Goal: Task Accomplishment & Management: Complete application form

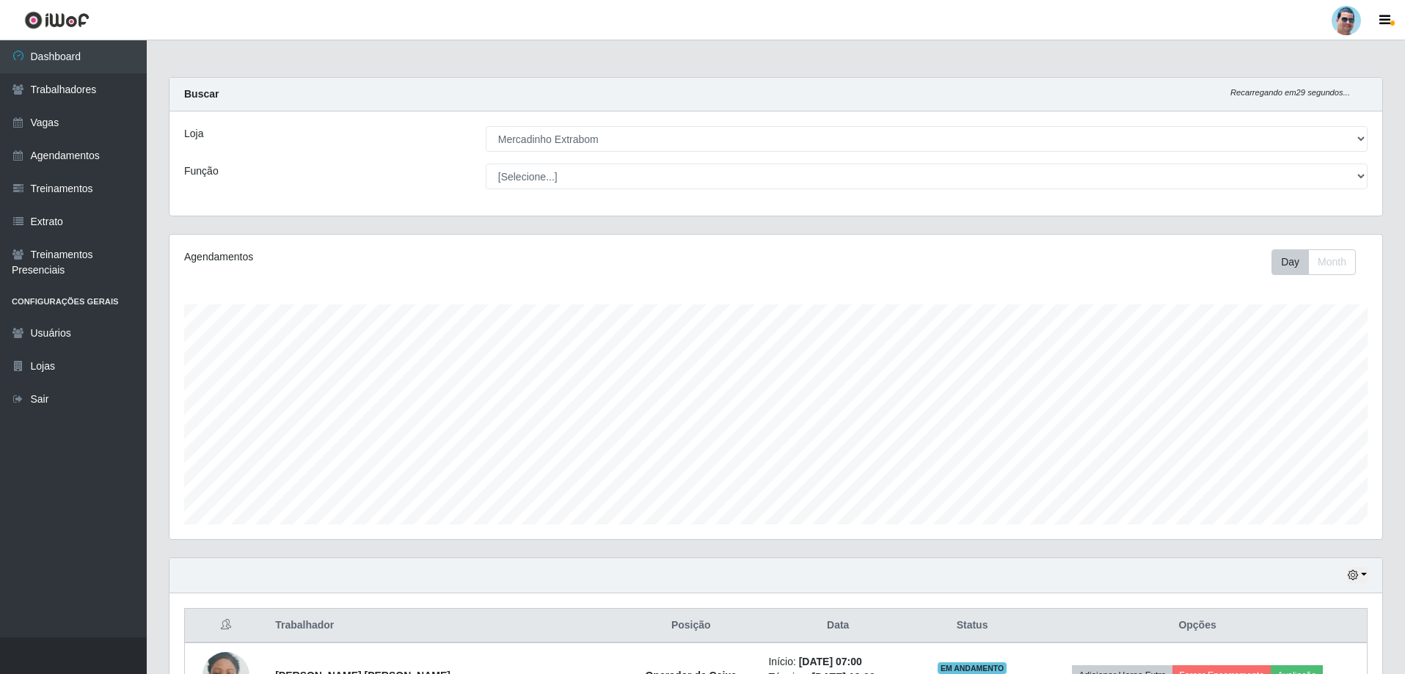
select select "175"
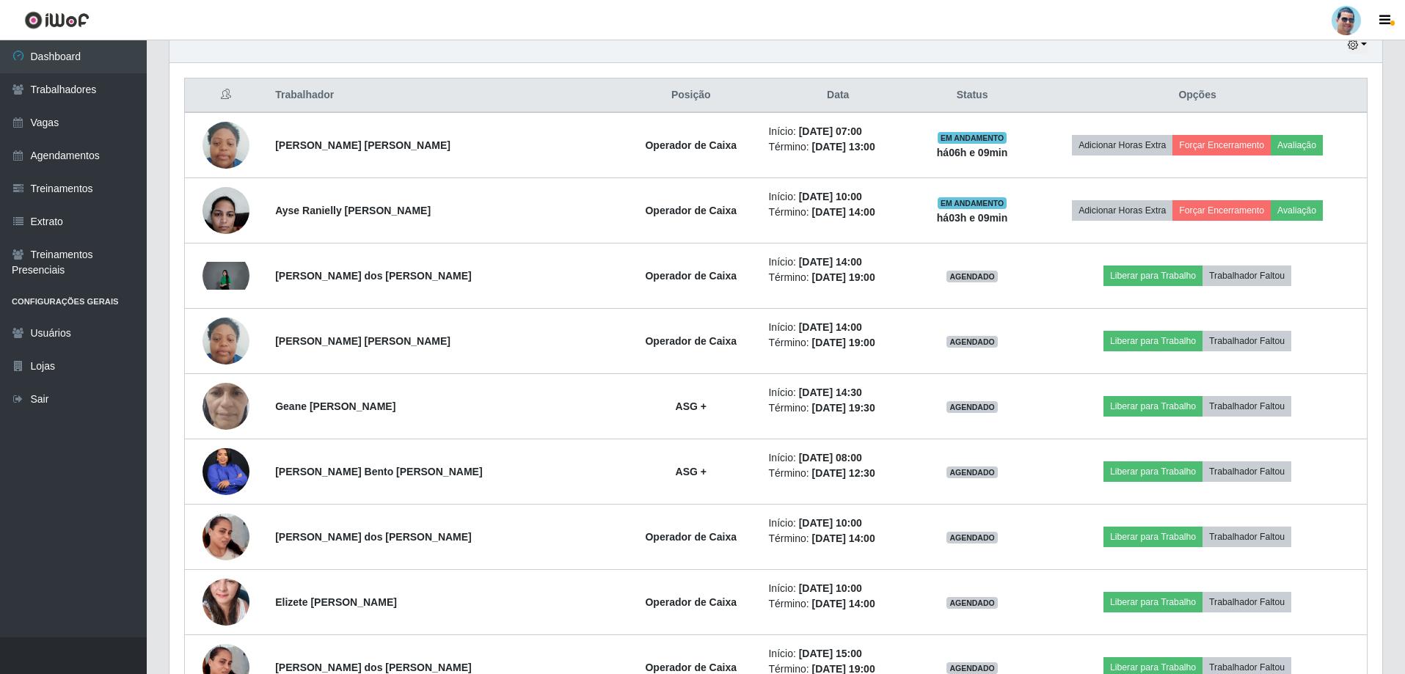
scroll to position [304, 1212]
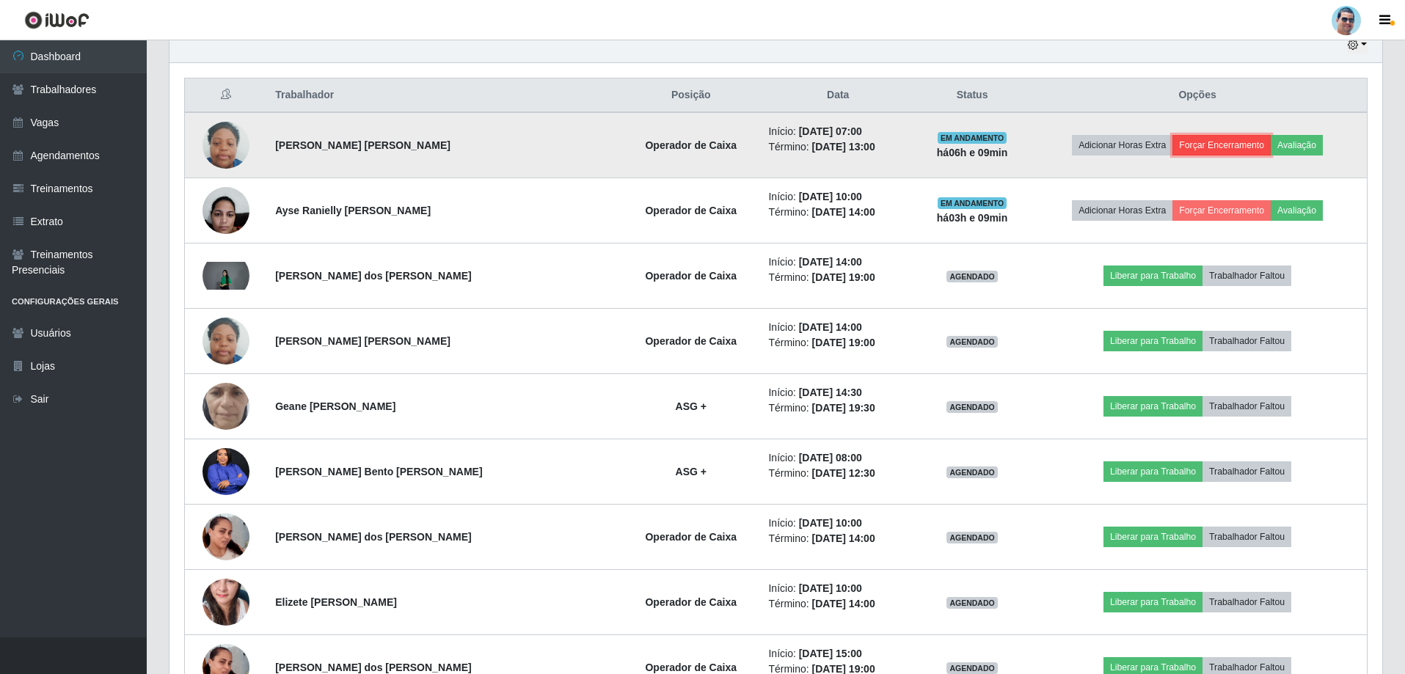
click at [1190, 147] on button "Forçar Encerramento" at bounding box center [1221, 145] width 98 height 21
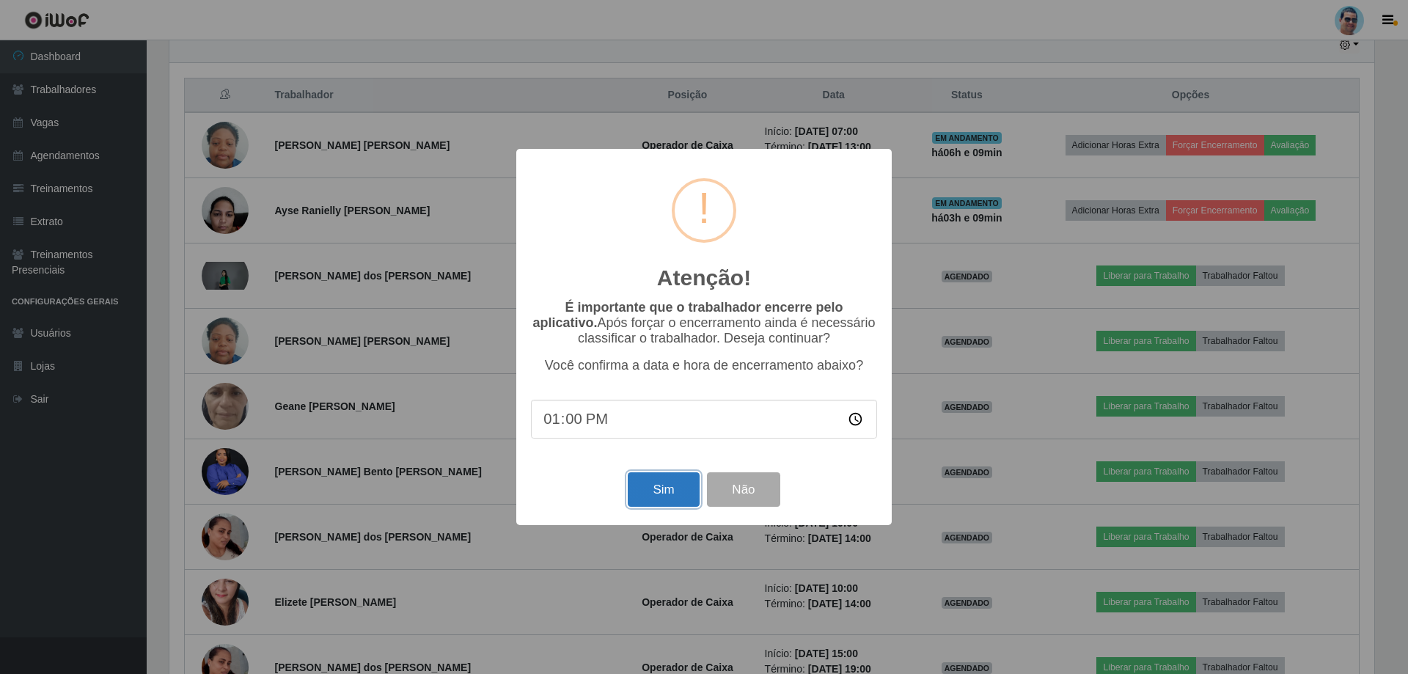
click at [649, 486] on button "Sim" at bounding box center [663, 489] width 71 height 34
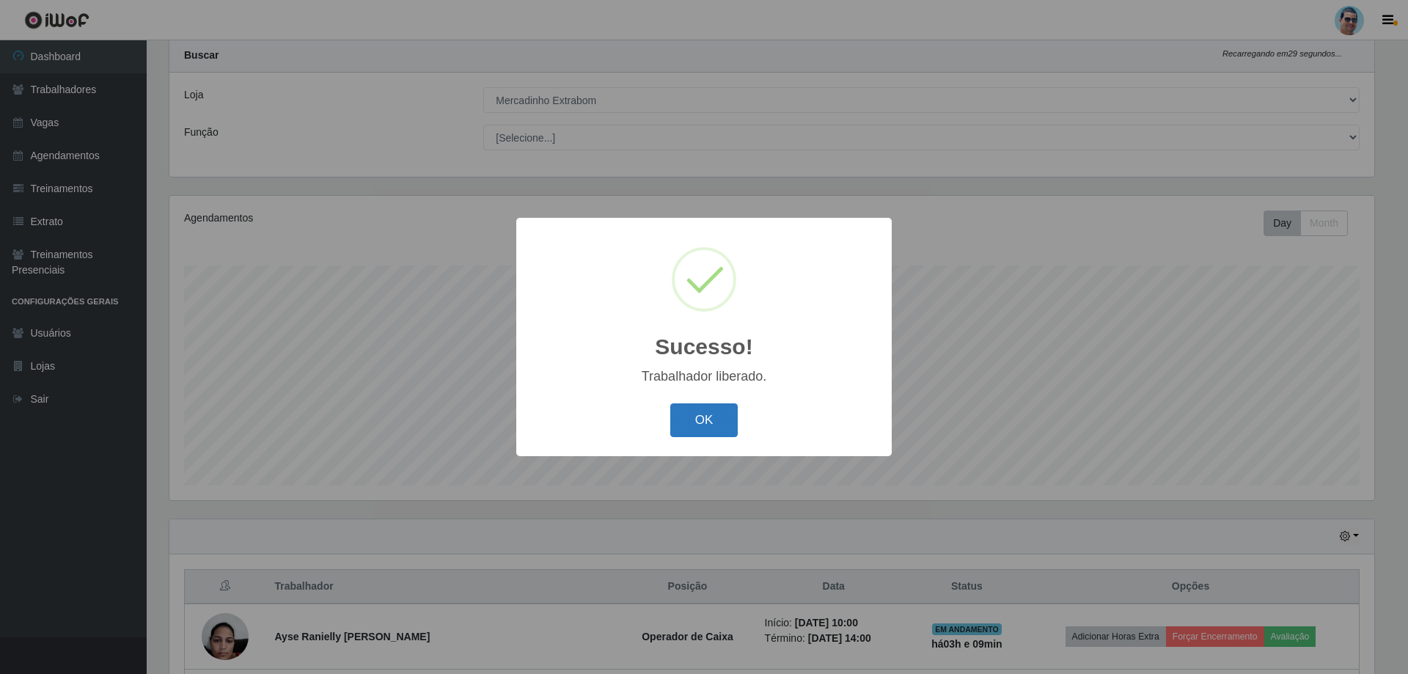
click at [693, 422] on button "OK" at bounding box center [704, 420] width 68 height 34
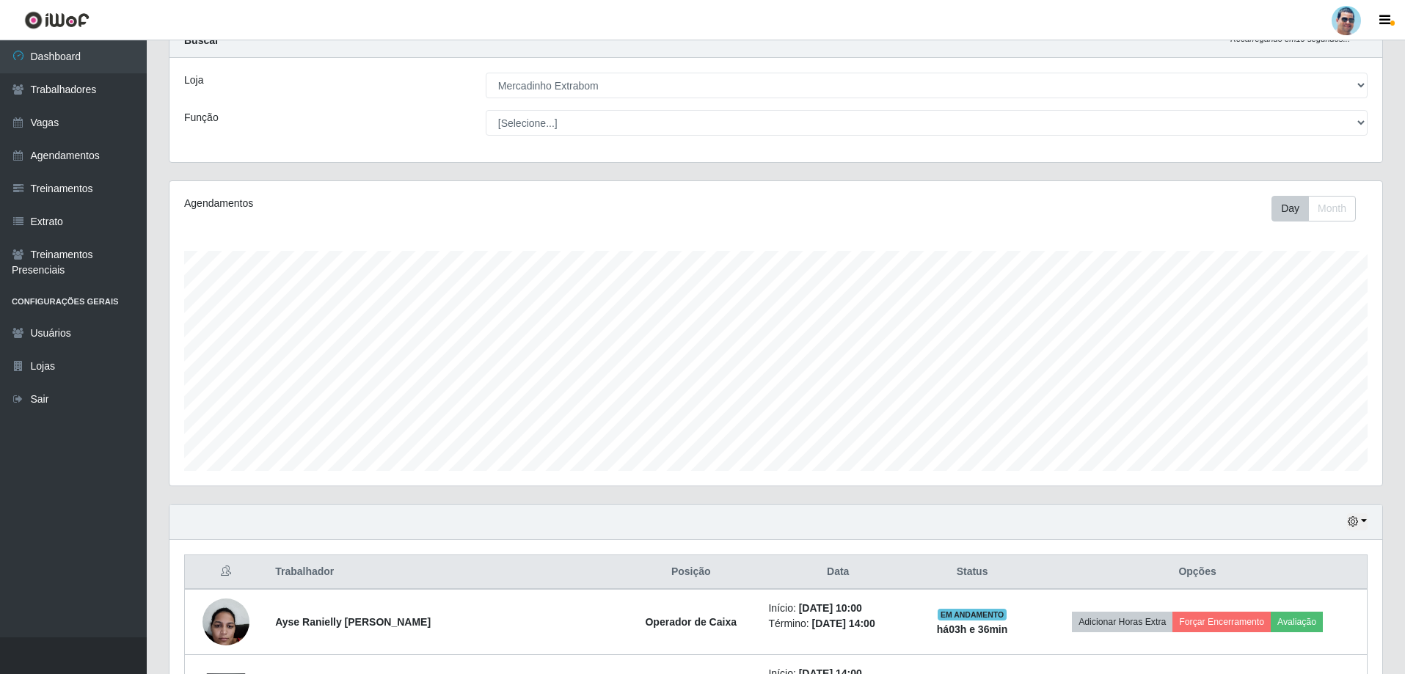
scroll to position [0, 0]
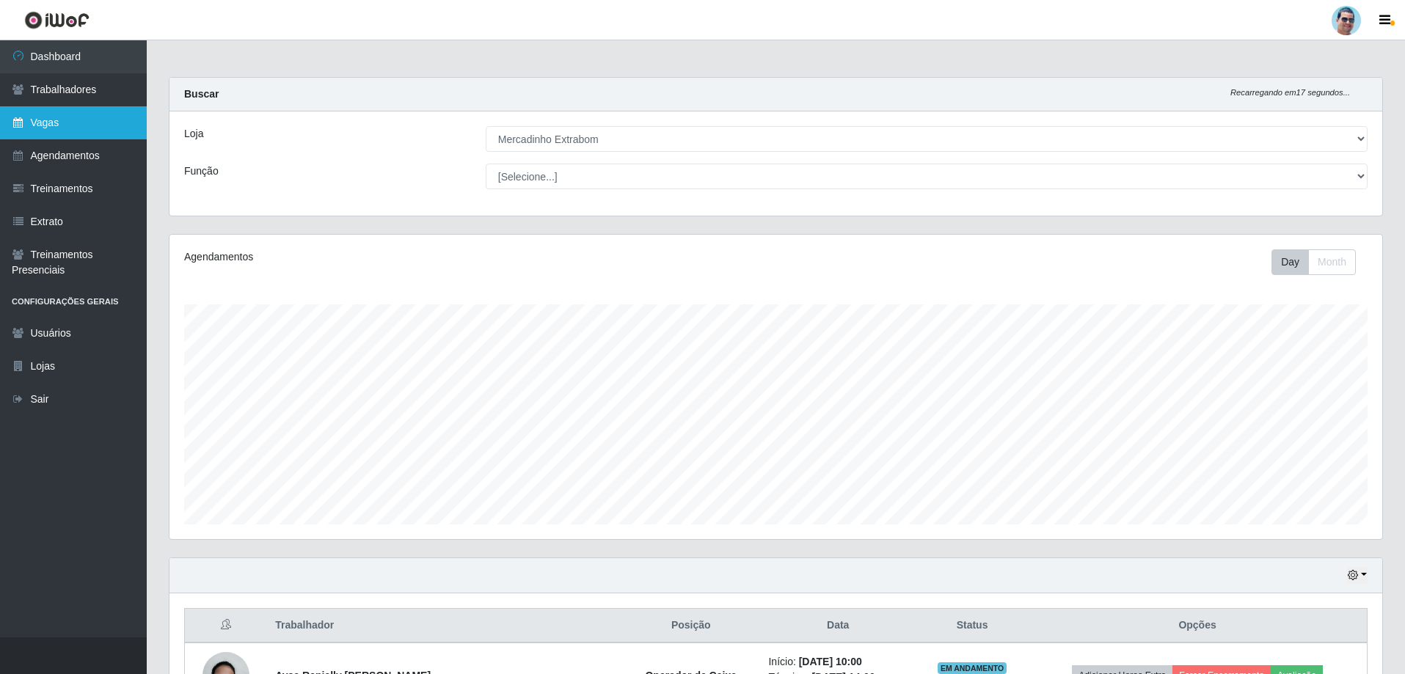
click at [95, 122] on link "Vagas" at bounding box center [73, 122] width 147 height 33
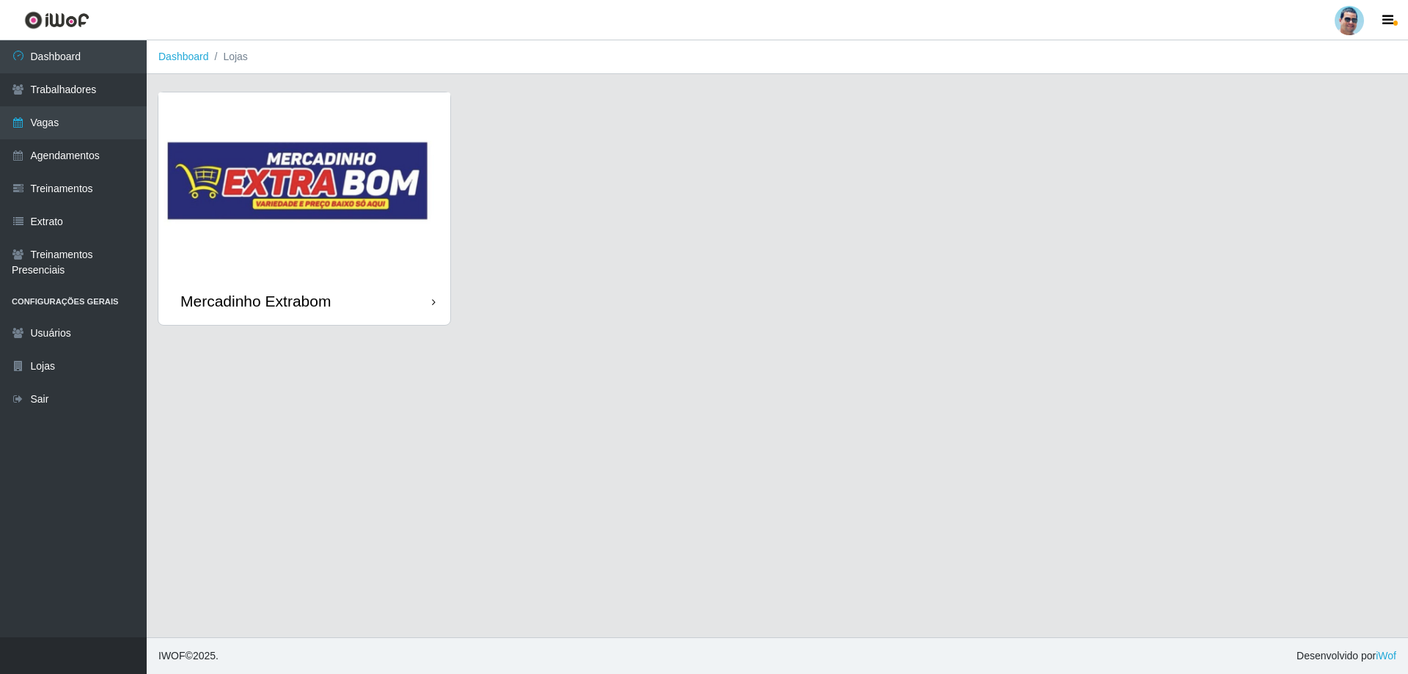
click at [294, 246] on img at bounding box center [304, 184] width 292 height 185
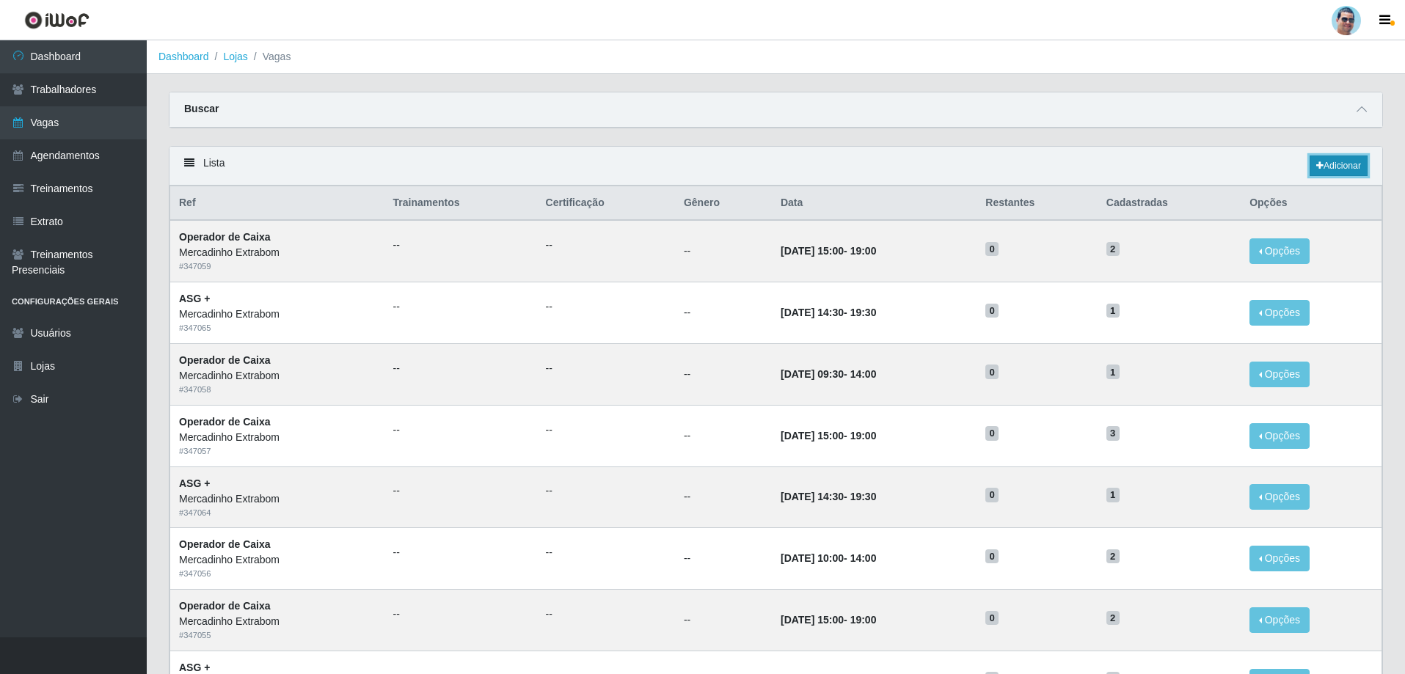
click at [1310, 166] on link "Adicionar" at bounding box center [1338, 165] width 58 height 21
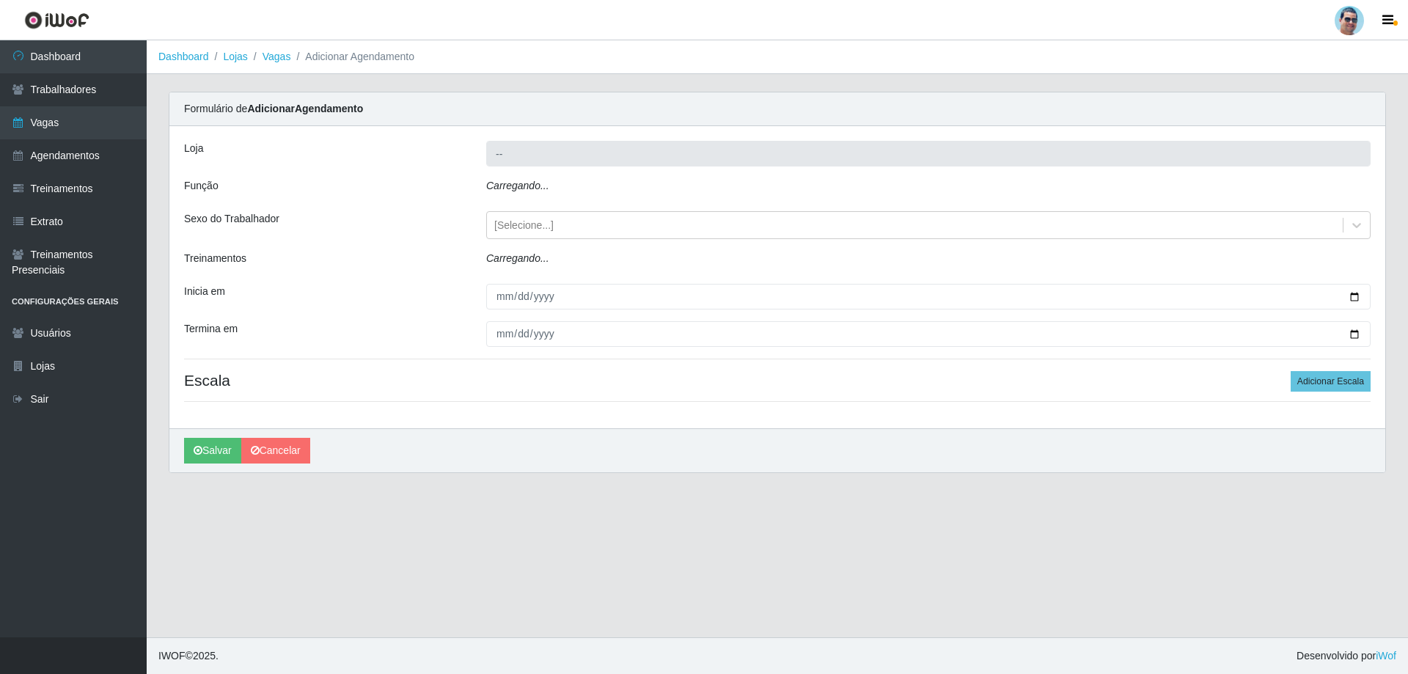
type input "Mercadinho Extrabom"
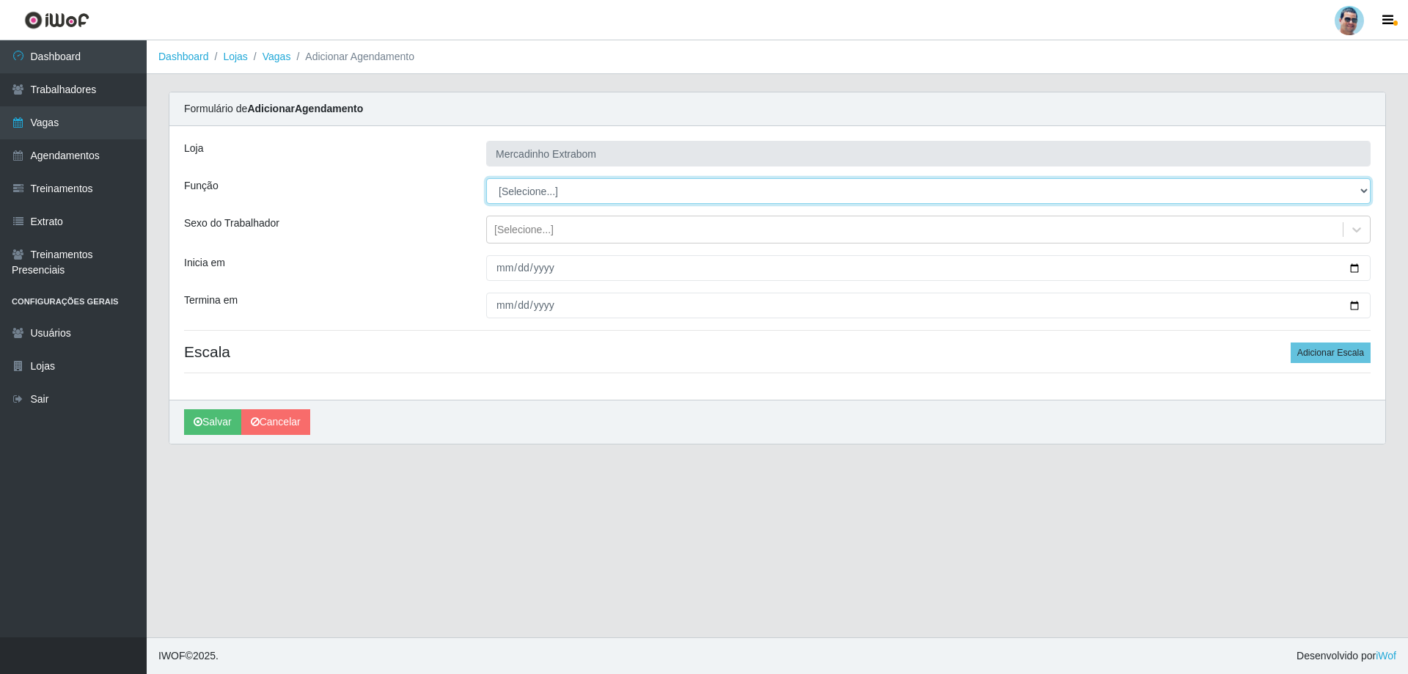
click at [551, 199] on select "[Selecione...] ASG ASG + ASG ++ Balconista Balconista + Balconista ++ Carregado…" at bounding box center [928, 191] width 885 height 26
select select "73"
click at [486, 178] on select "[Selecione...] ASG ASG + ASG ++ Balconista Balconista + Balconista ++ Carregado…" at bounding box center [928, 191] width 885 height 26
click at [612, 194] on select "[Selecione...] ASG ASG + ASG ++ Balconista Balconista + Balconista ++ Carregado…" at bounding box center [928, 191] width 885 height 26
click at [378, 524] on main "Dashboard Lojas Vagas Adicionar Agendamento Carregando... Formulário de Adicion…" at bounding box center [778, 338] width 1262 height 597
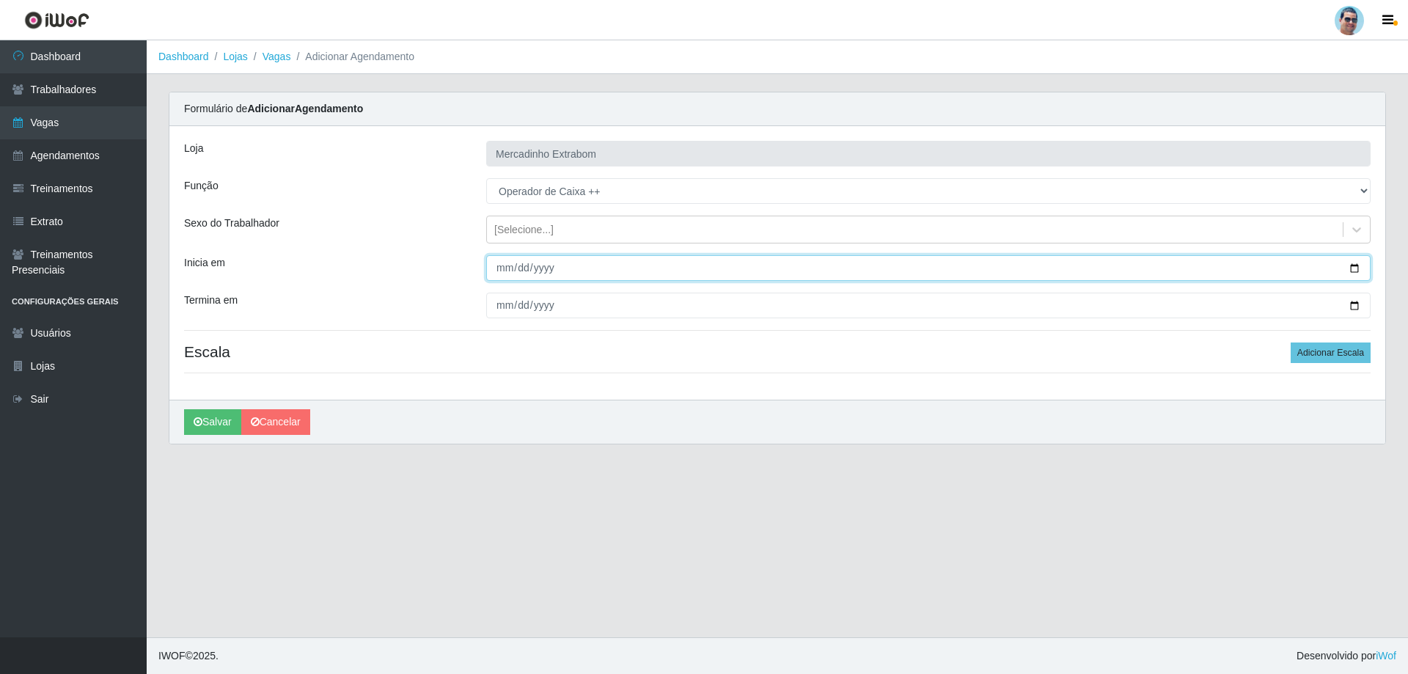
click at [507, 266] on input "Inicia em" at bounding box center [928, 268] width 885 height 26
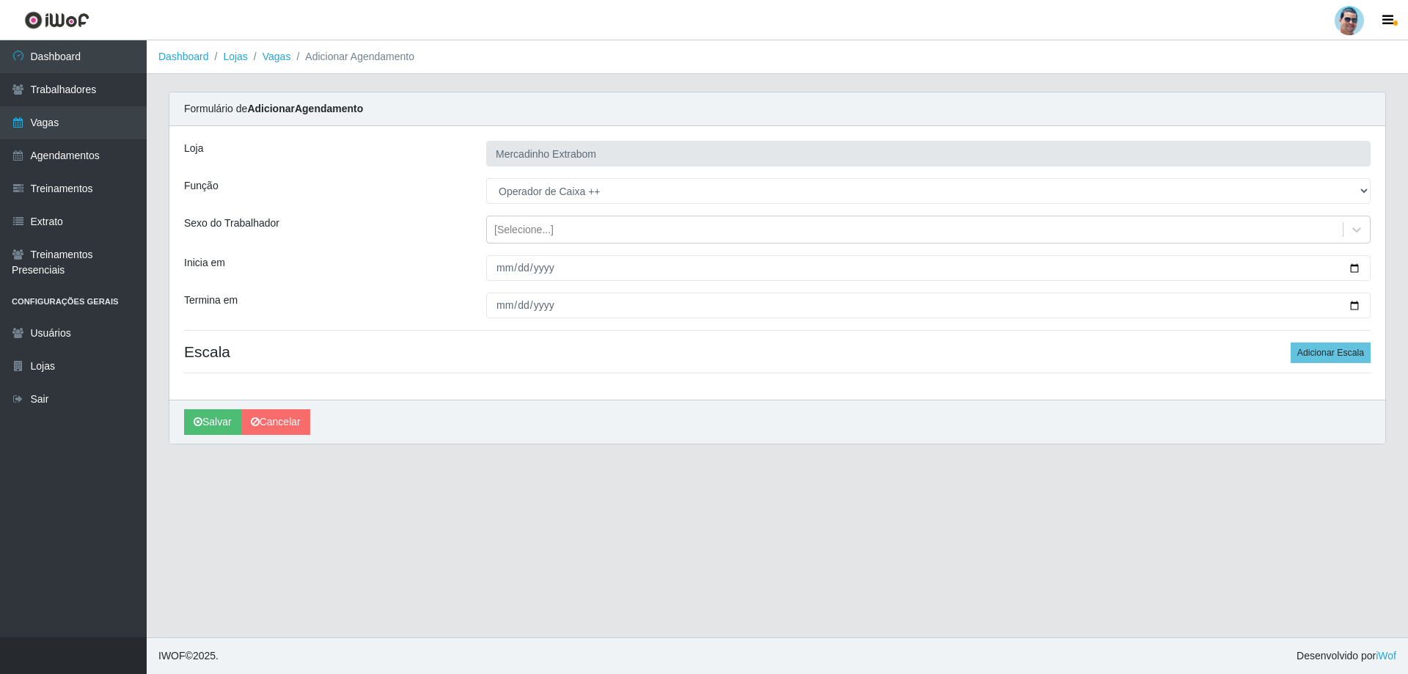
click at [783, 560] on main "Dashboard Lojas Vagas Adicionar Agendamento Carregando... Formulário de Adicion…" at bounding box center [778, 338] width 1262 height 597
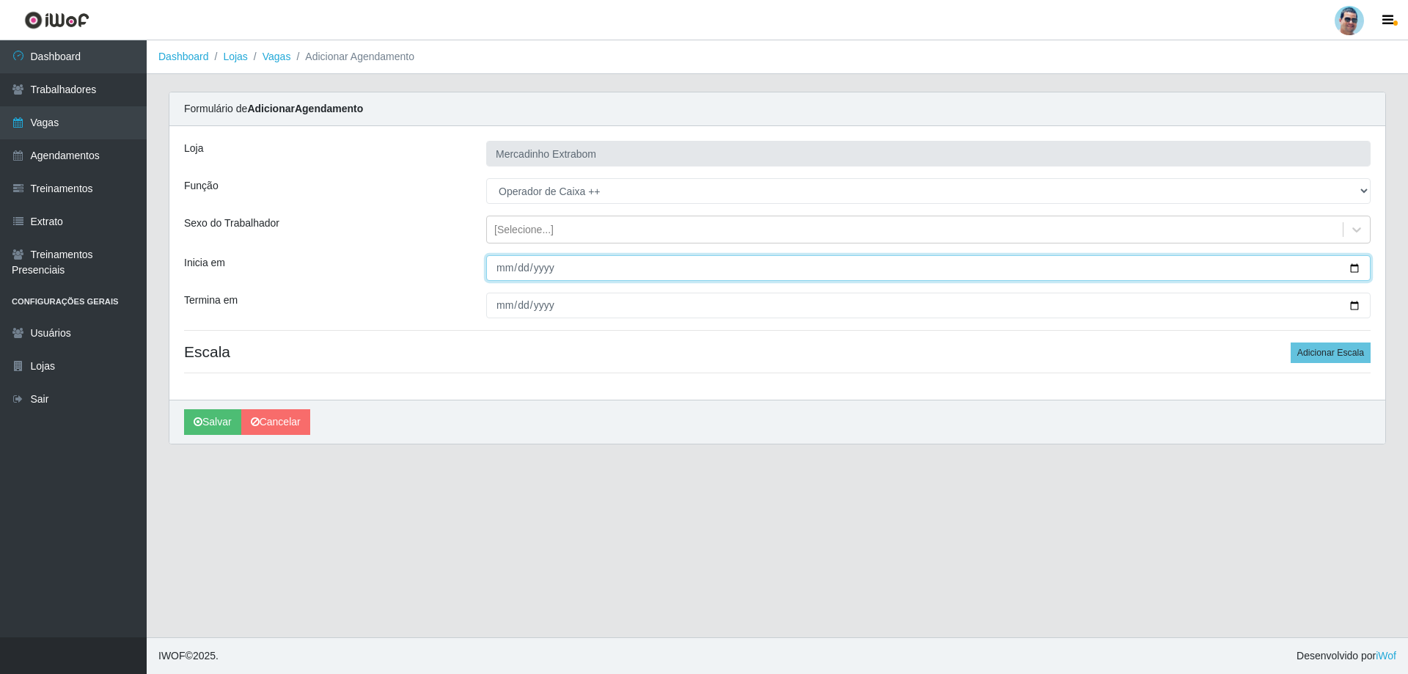
click at [502, 272] on input "Inicia em" at bounding box center [928, 268] width 885 height 26
type input "0022-09-28"
type input "2025-09-28"
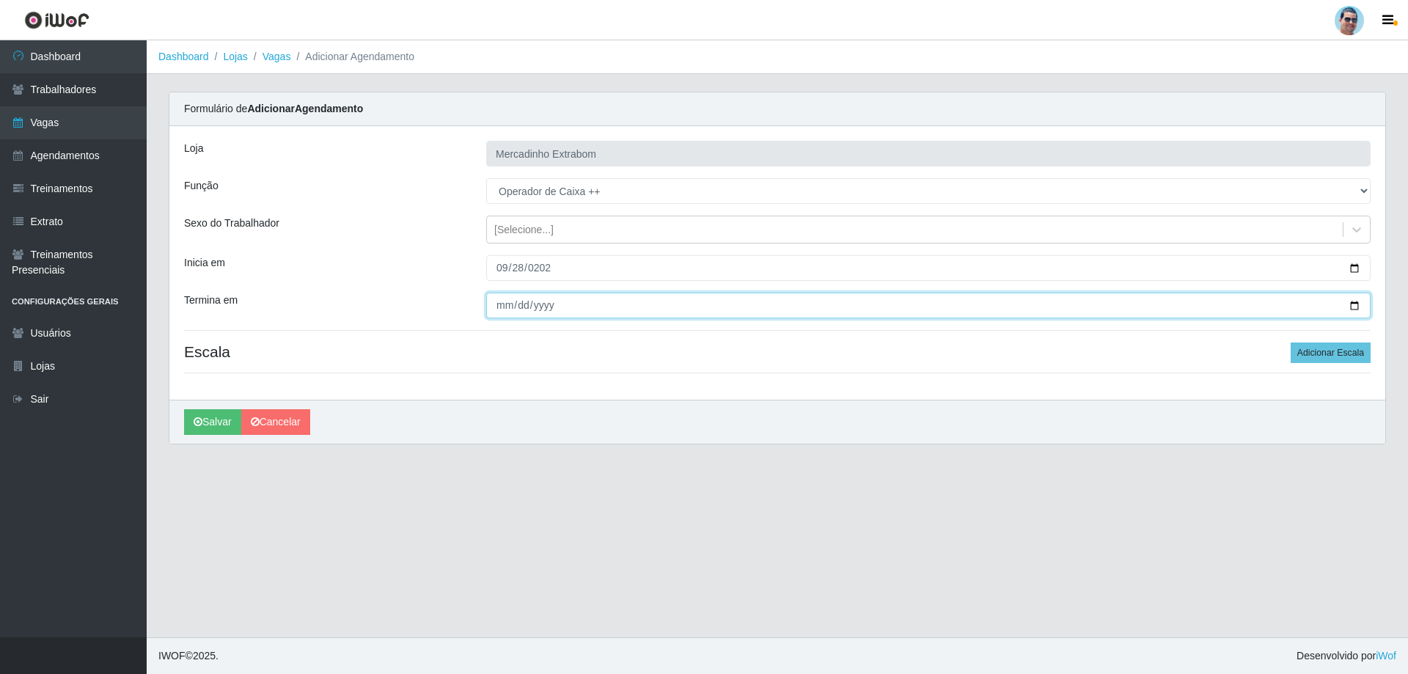
click at [502, 303] on input "Termina em" at bounding box center [928, 306] width 885 height 26
type input "2025-09-28"
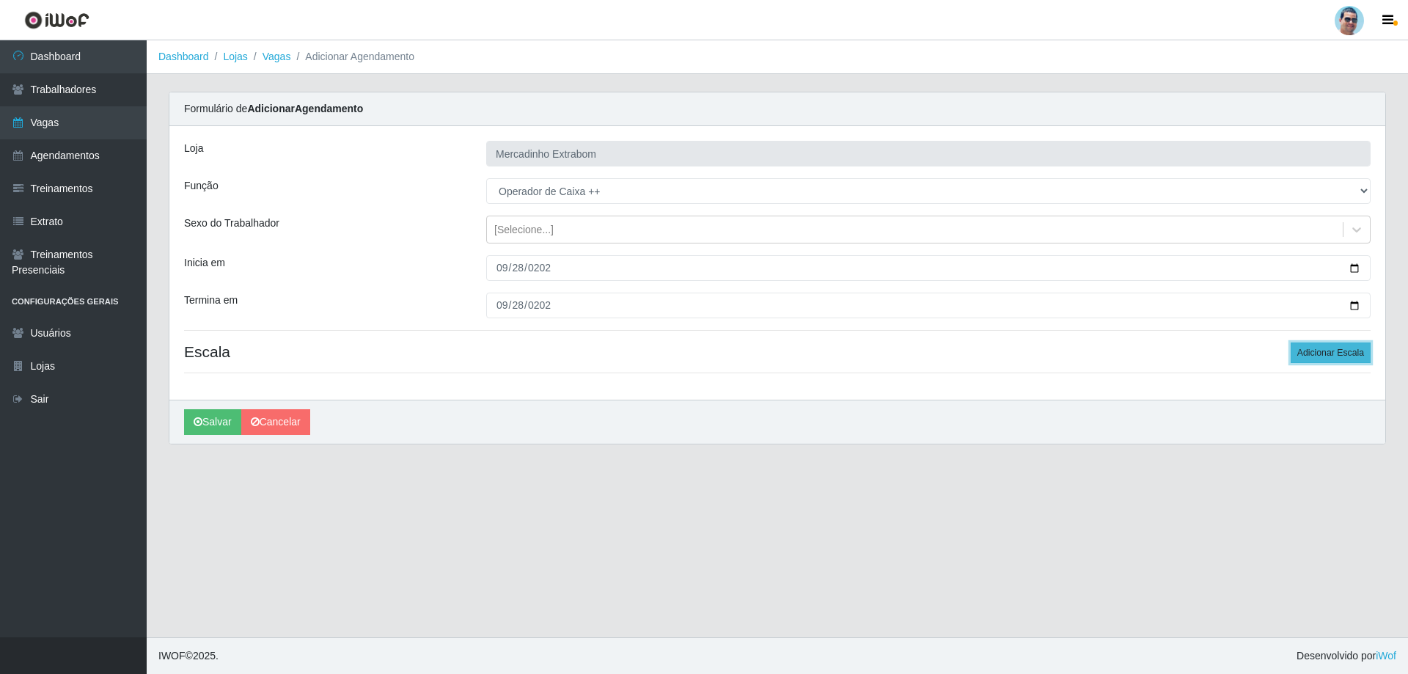
click at [1308, 345] on button "Adicionar Escala" at bounding box center [1331, 353] width 80 height 21
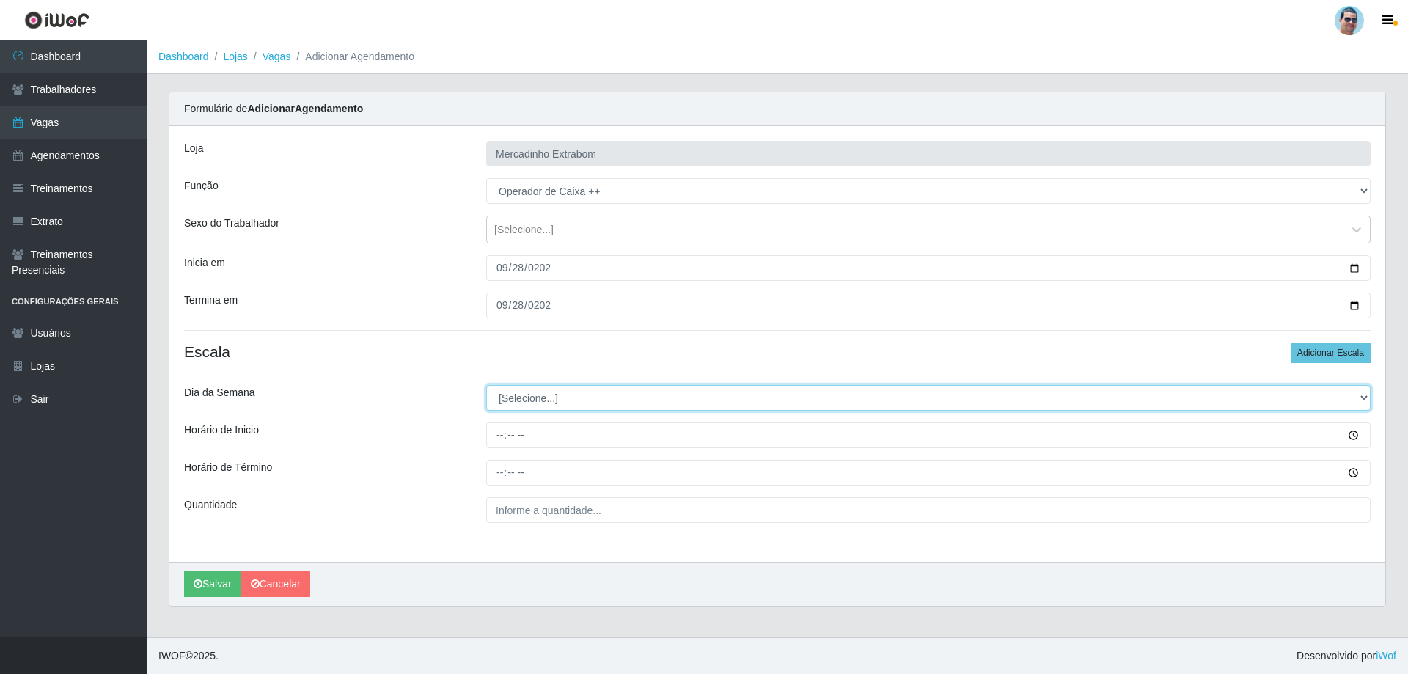
click at [593, 391] on select "[Selecione...] Segunda Terça Quarta Quinta Sexta Sábado Domingo" at bounding box center [928, 398] width 885 height 26
select select "0"
click at [486, 385] on select "[Selecione...] Segunda Terça Quarta Quinta Sexta Sábado Domingo" at bounding box center [928, 398] width 885 height 26
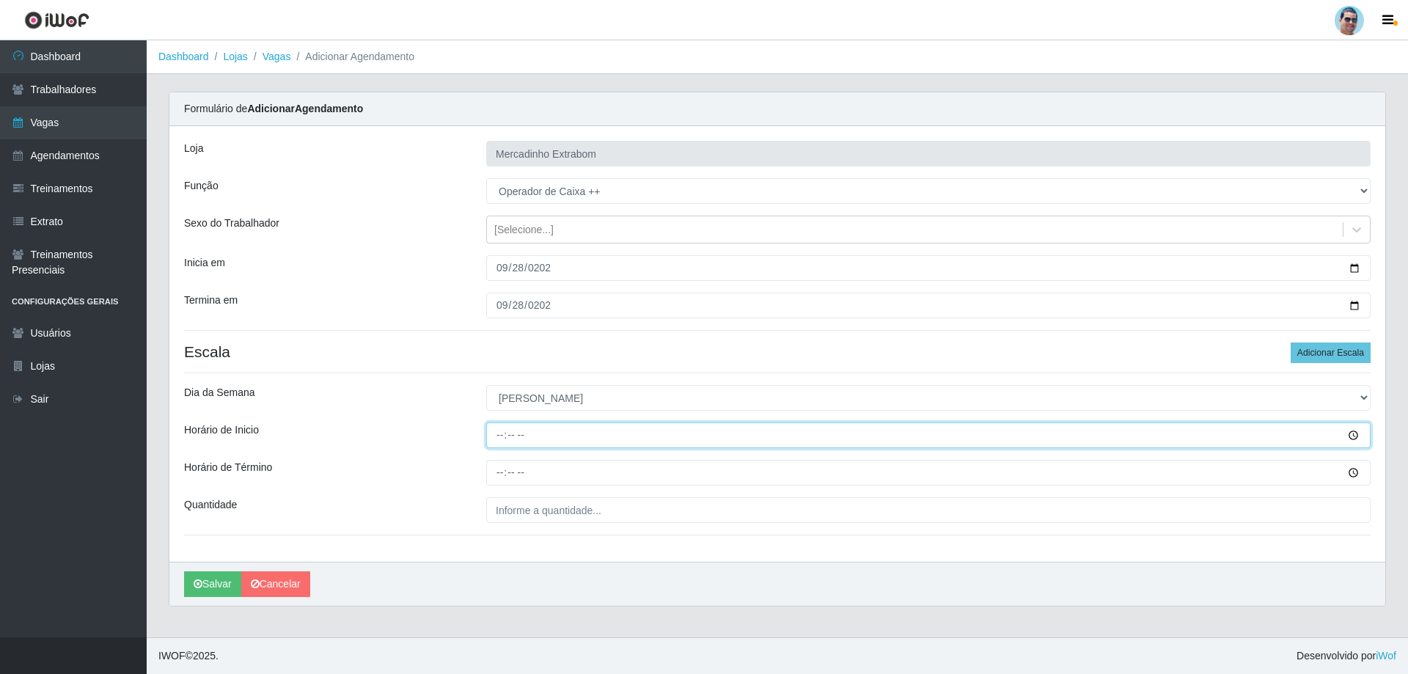
click at [493, 435] on input "Horário de Inicio" at bounding box center [928, 435] width 885 height 26
type input "07:00"
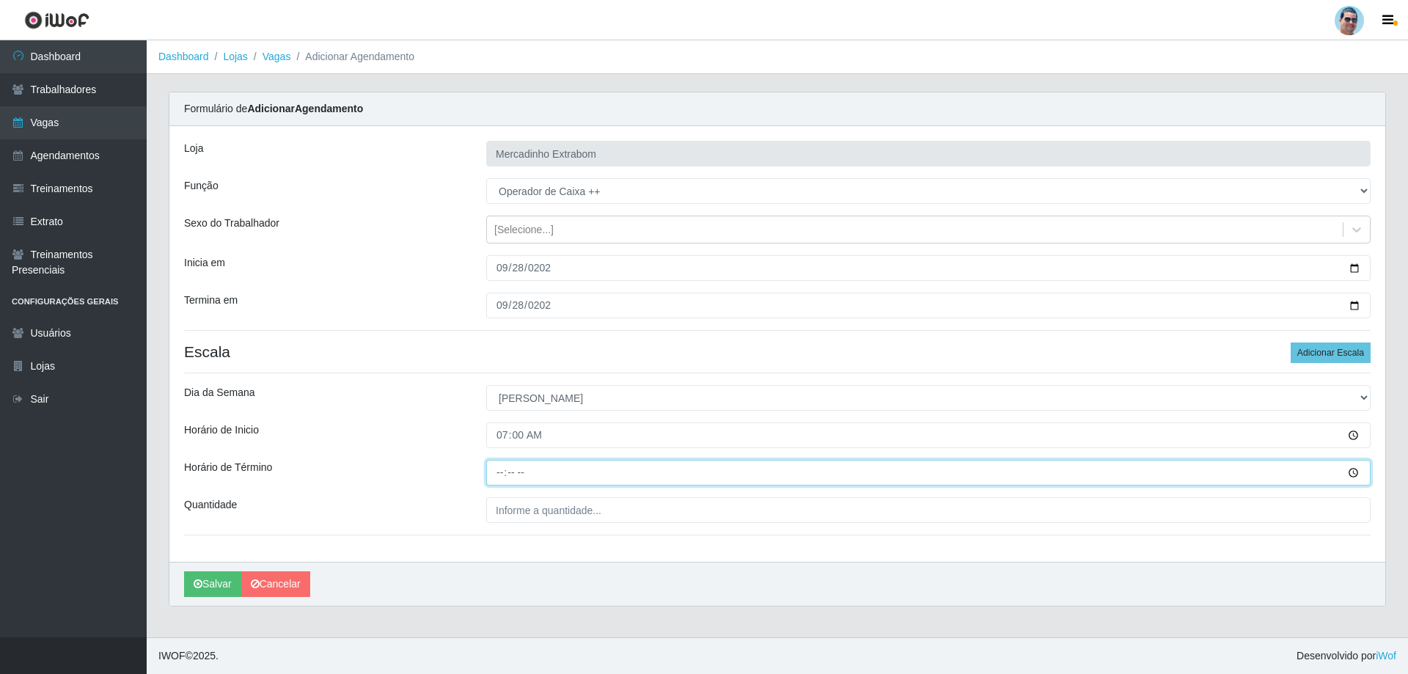
click at [498, 472] on input "Horário de Término" at bounding box center [928, 473] width 885 height 26
type input "12:30"
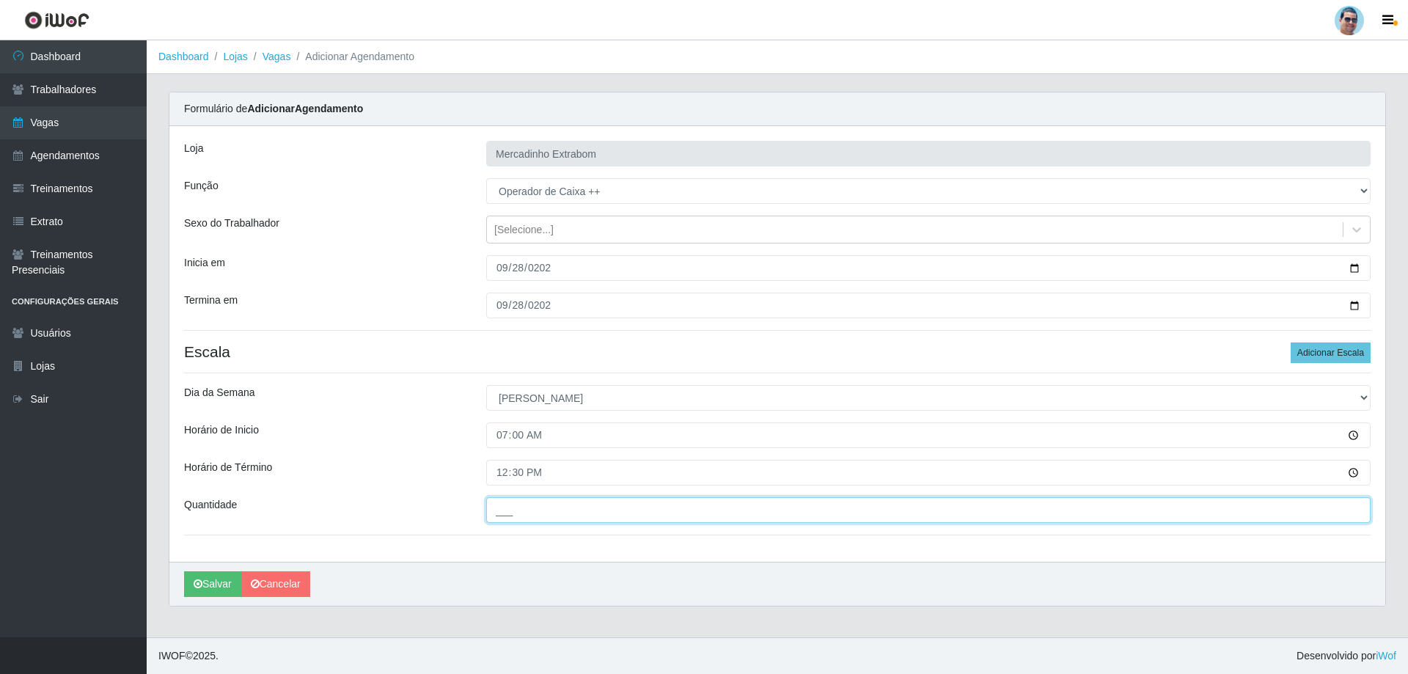
click at [579, 512] on input "___" at bounding box center [928, 510] width 885 height 26
type input "03_"
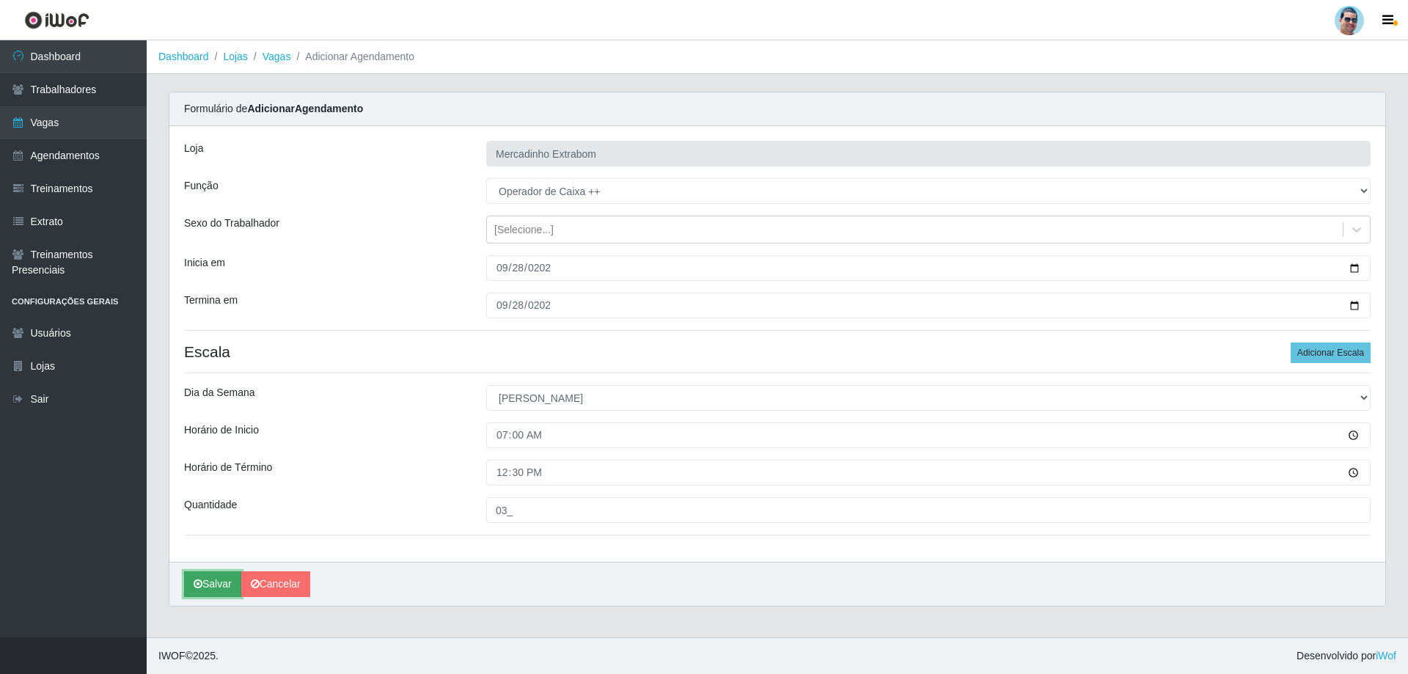
click at [217, 579] on button "Salvar" at bounding box center [212, 584] width 57 height 26
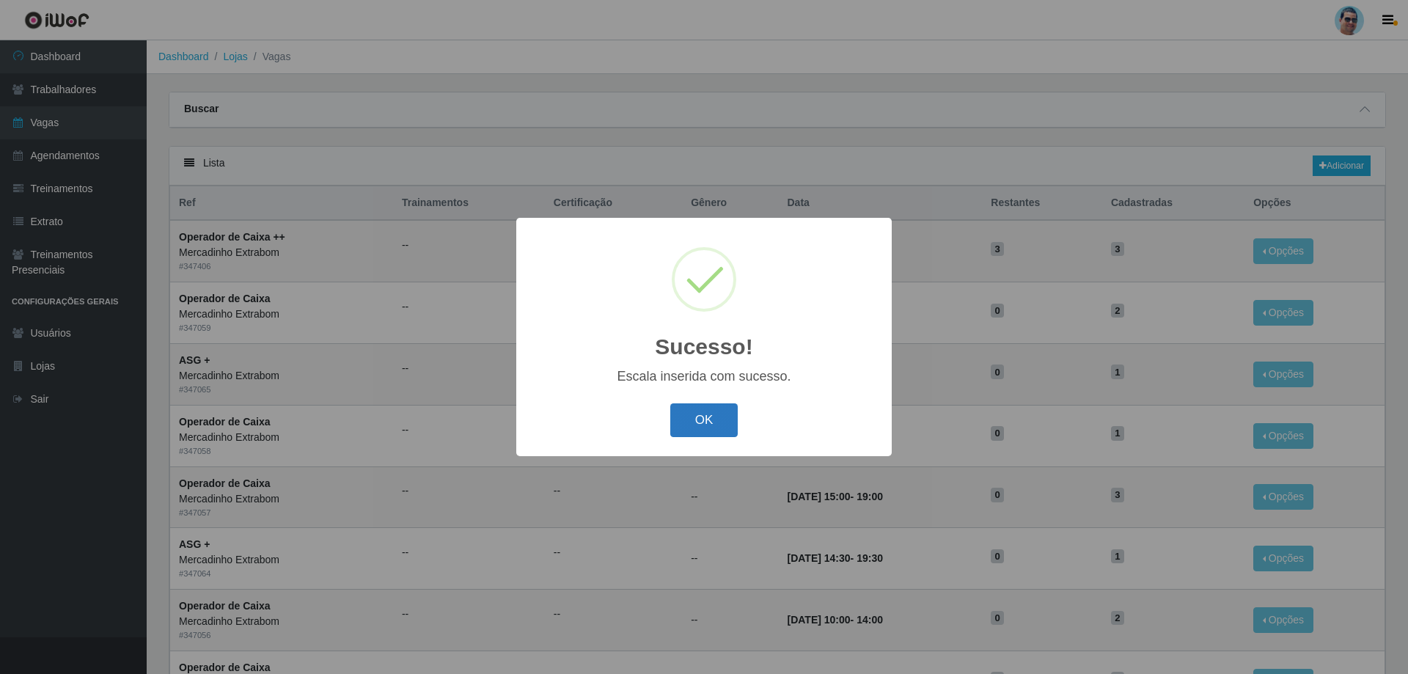
click at [704, 428] on button "OK" at bounding box center [704, 420] width 68 height 34
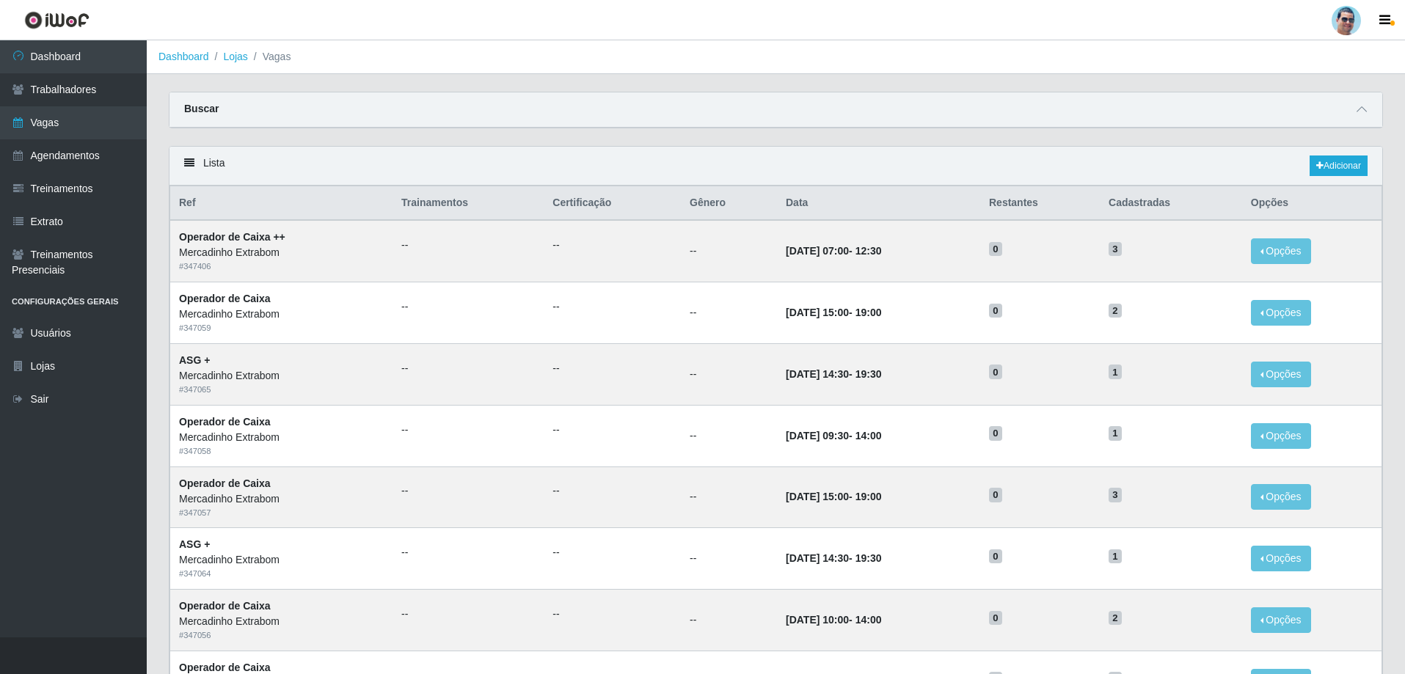
click at [1370, 99] on div "Buscar" at bounding box center [775, 109] width 1212 height 35
click at [1369, 108] on span at bounding box center [1361, 109] width 18 height 17
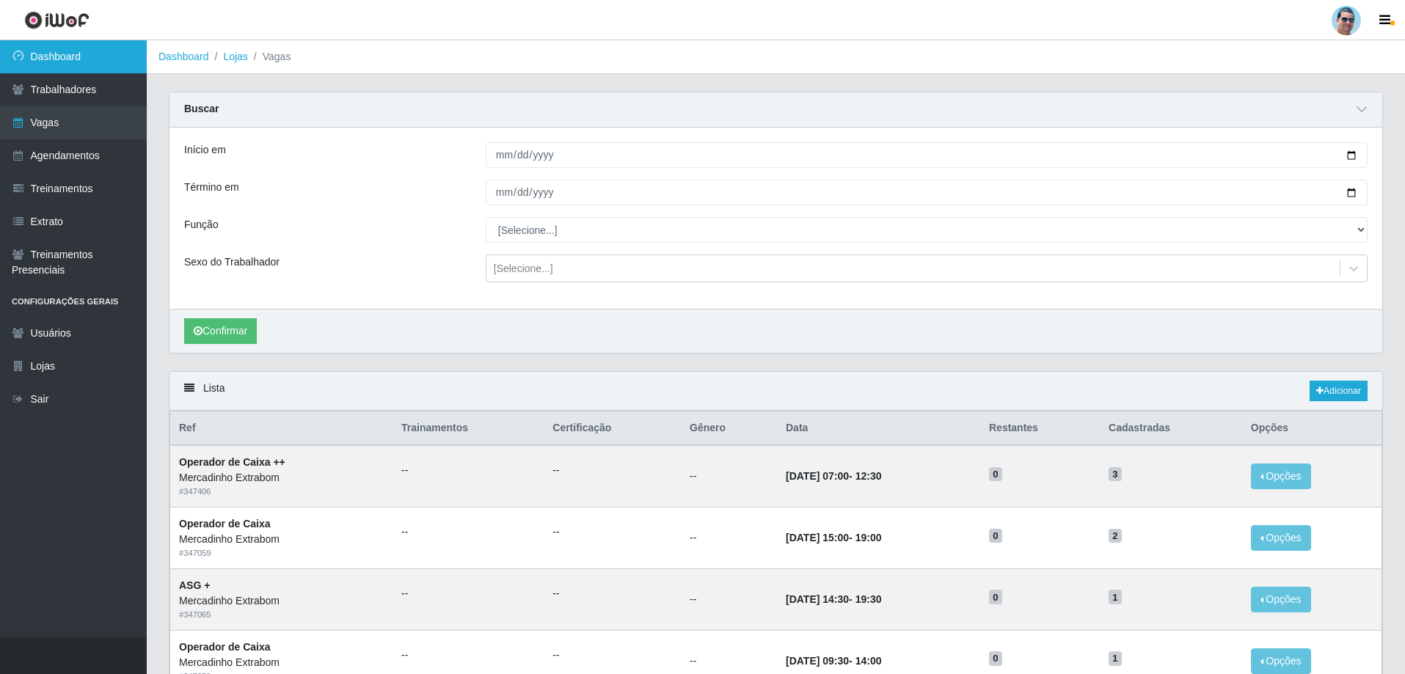
click at [88, 51] on link "Dashboard" at bounding box center [73, 56] width 147 height 33
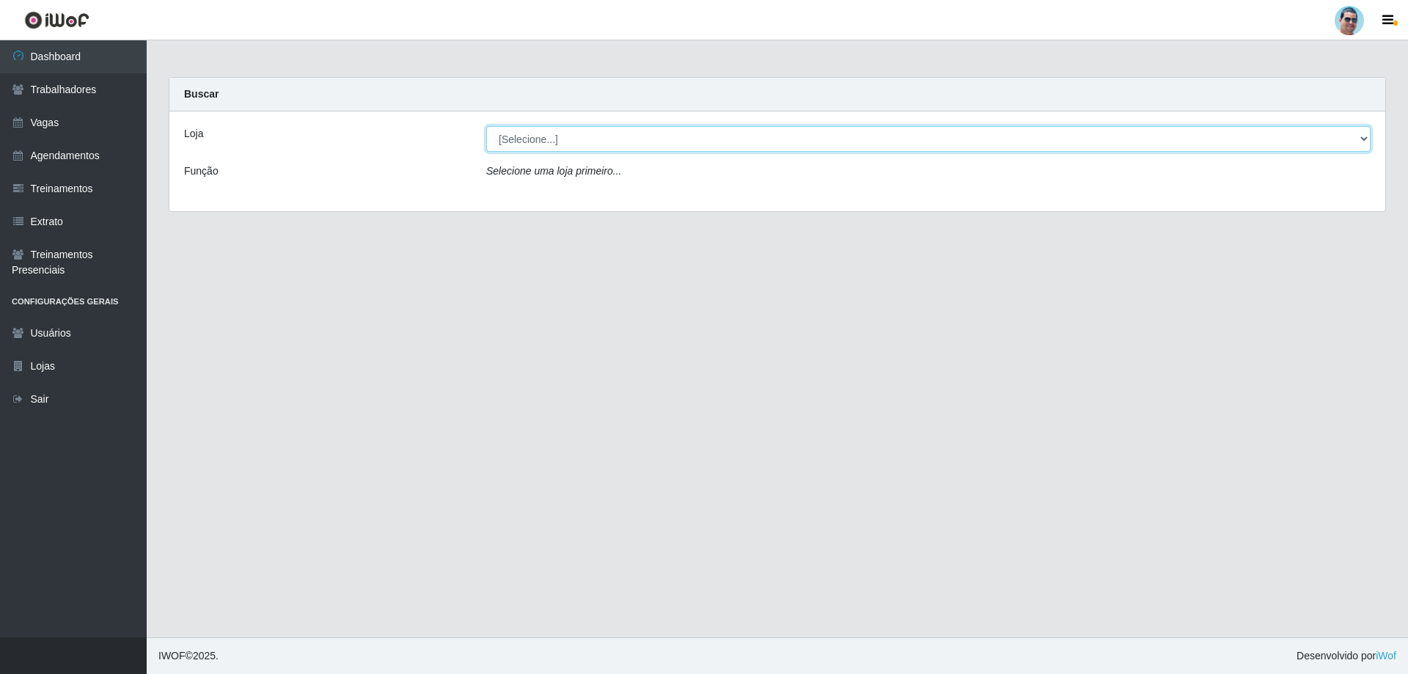
click at [1035, 141] on select "[Selecione...] Mercadinho Extrabom" at bounding box center [928, 139] width 885 height 26
select select "175"
click at [486, 126] on select "[Selecione...] Mercadinho Extrabom" at bounding box center [928, 139] width 885 height 26
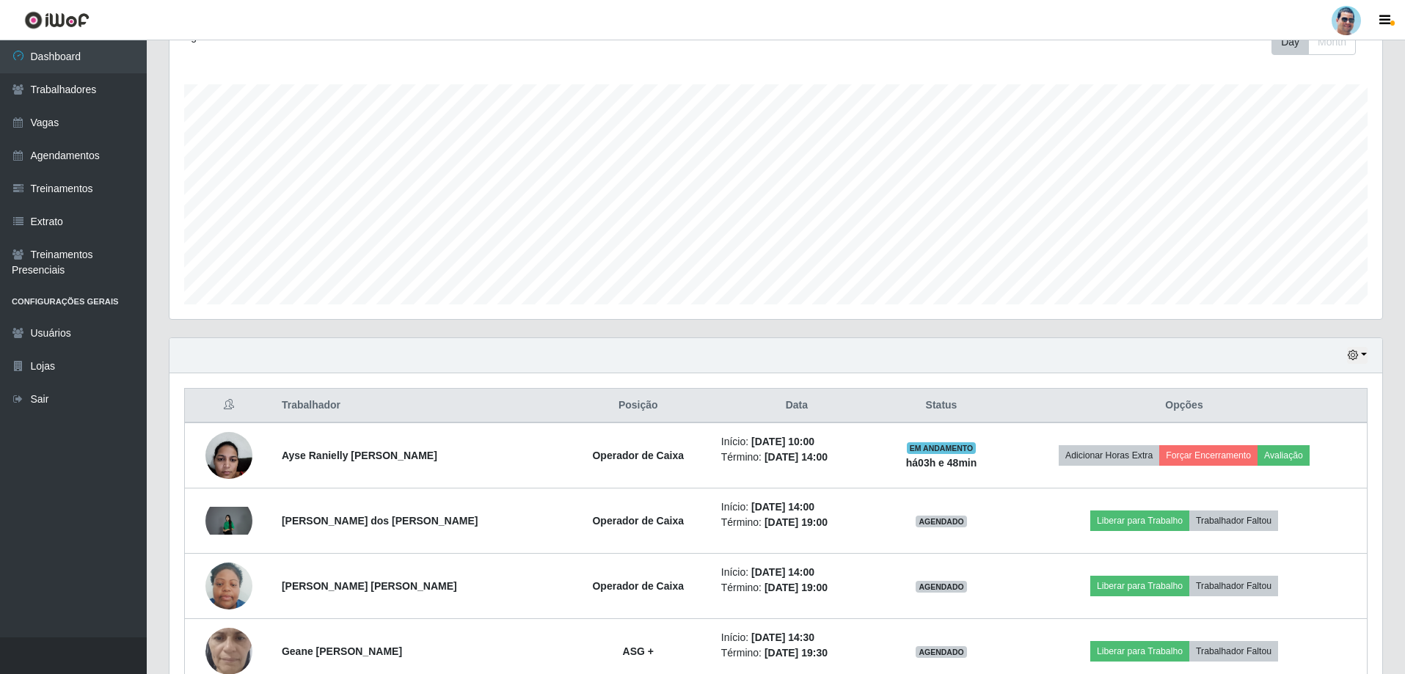
scroll to position [300, 0]
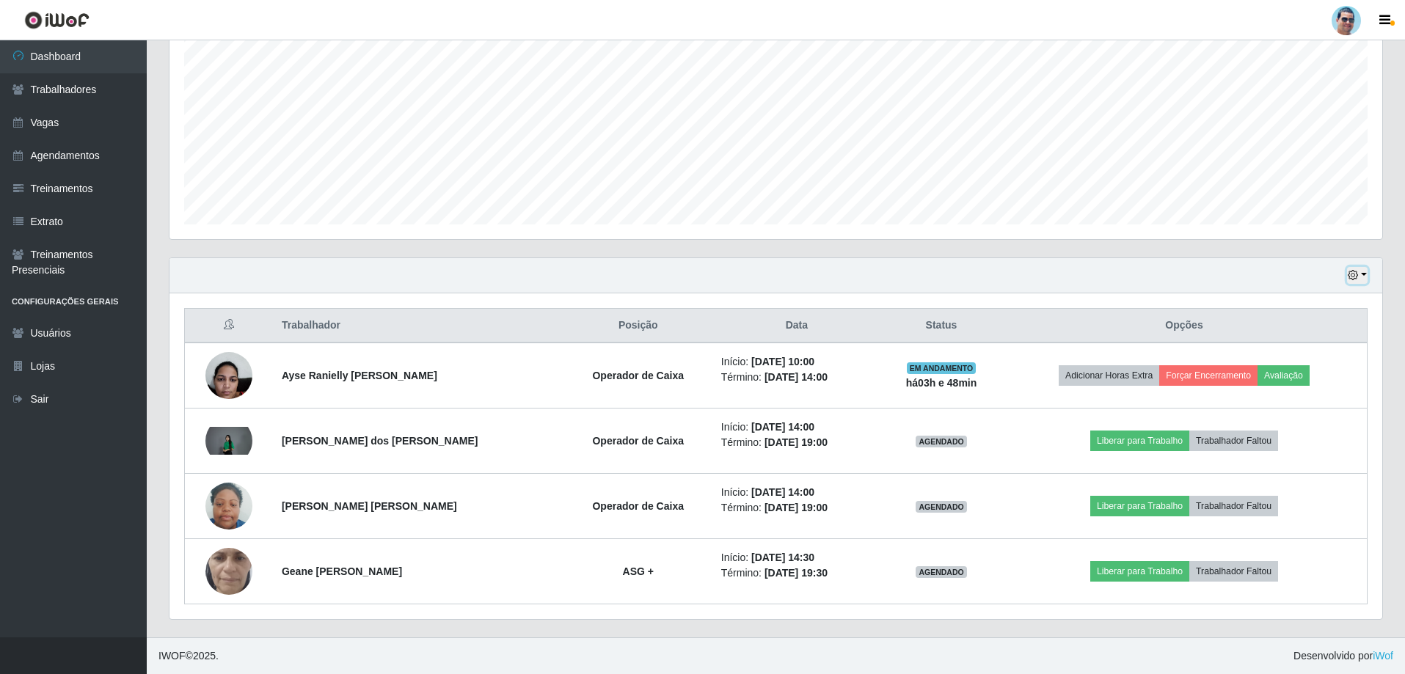
click at [1358, 276] on icon "button" at bounding box center [1352, 275] width 10 height 10
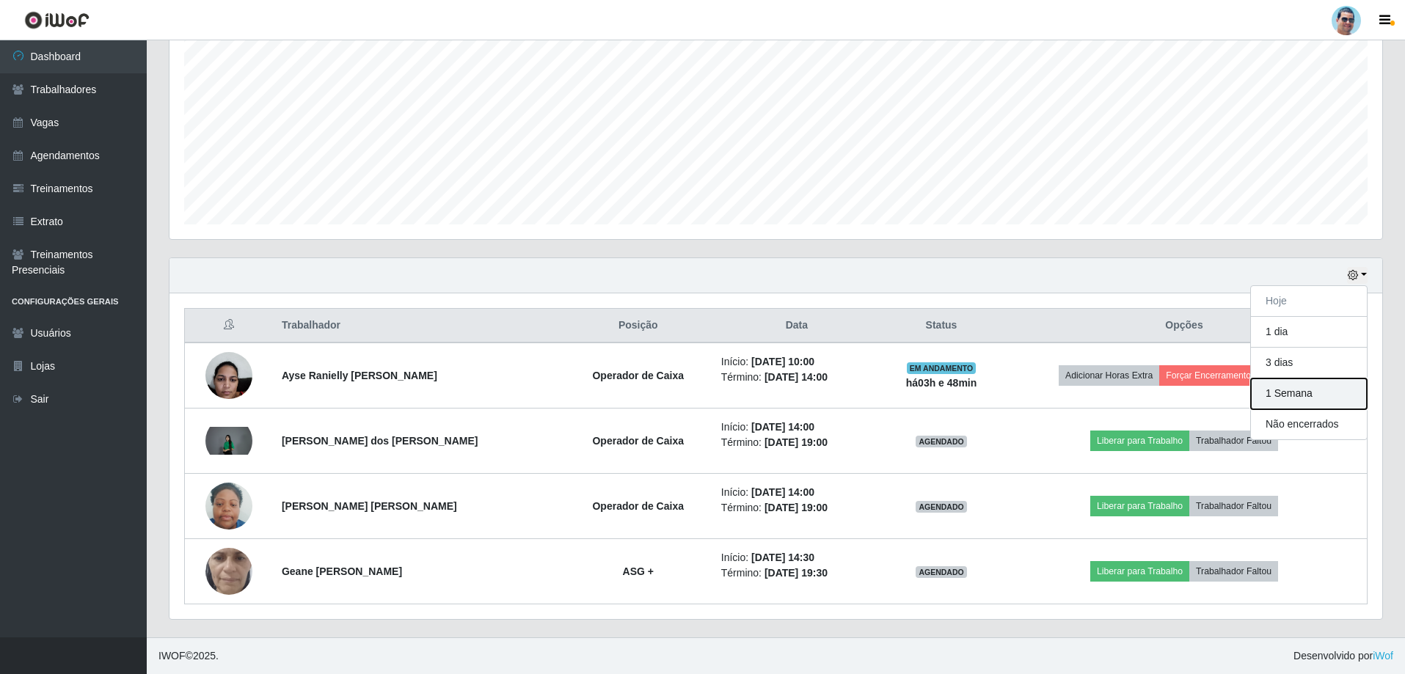
click at [1312, 393] on button "1 Semana" at bounding box center [1309, 393] width 116 height 31
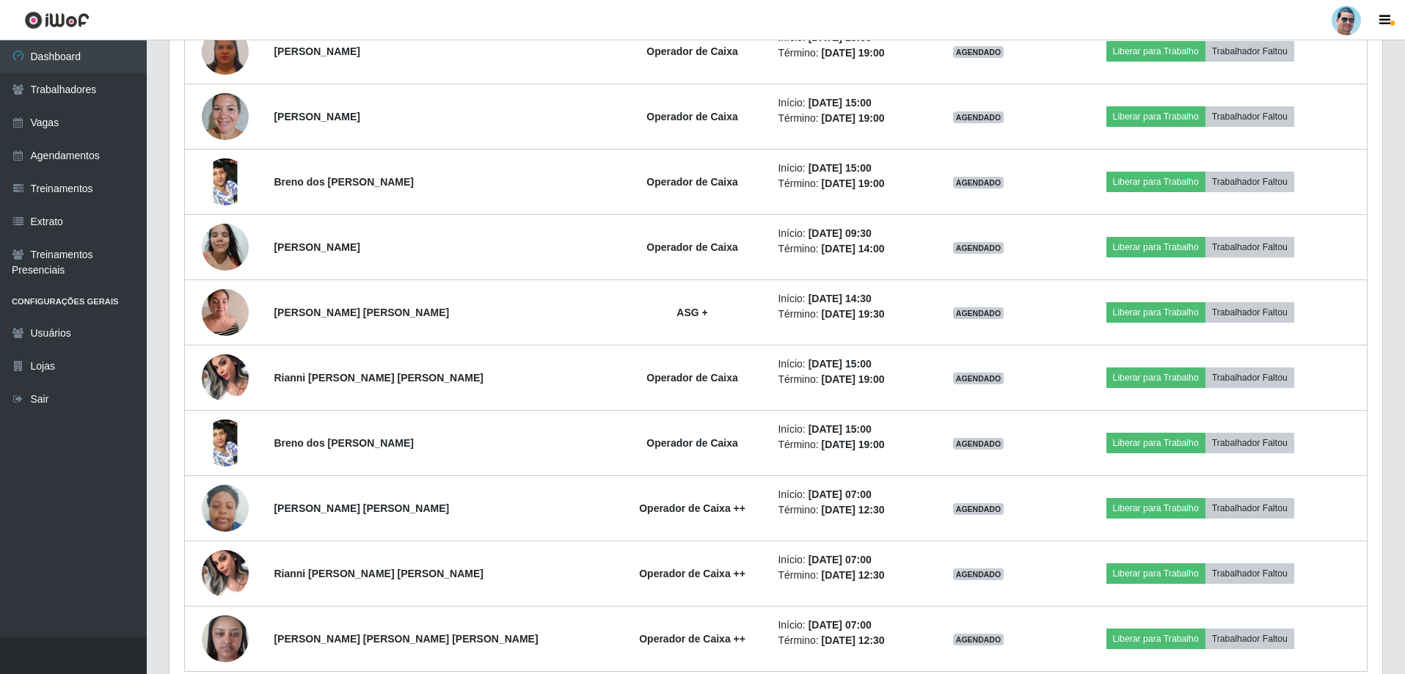
scroll to position [2128, 0]
